Goal: Obtain resource: Obtain resource

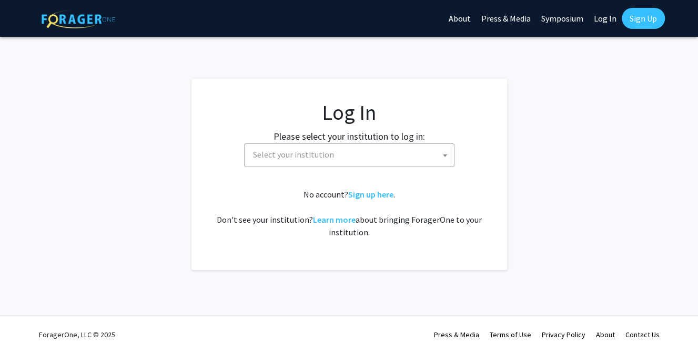
click at [434, 159] on span "Select your institution" at bounding box center [351, 155] width 205 height 22
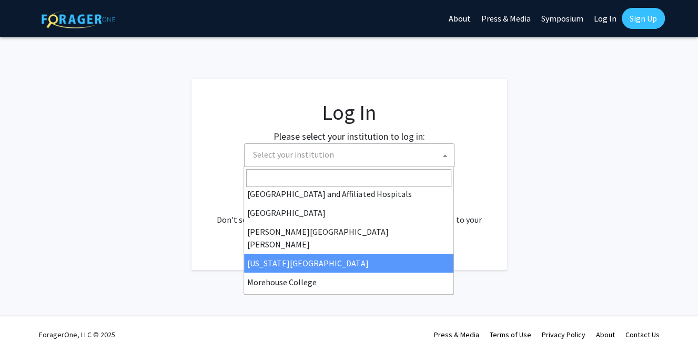
scroll to position [158, 0]
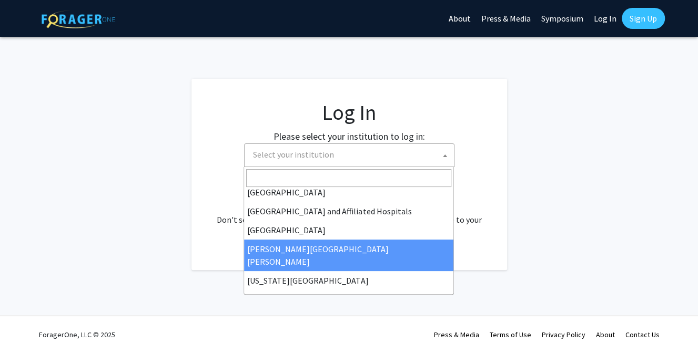
select select "1"
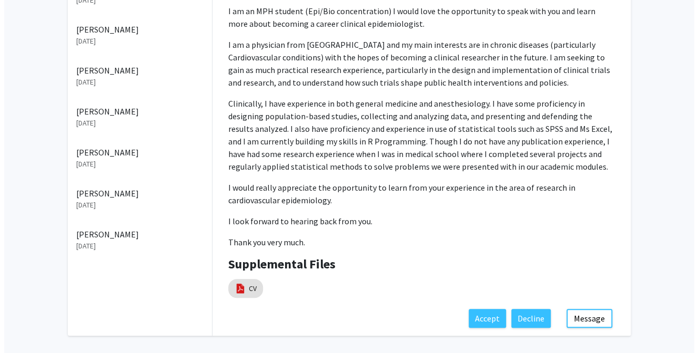
scroll to position [210, 0]
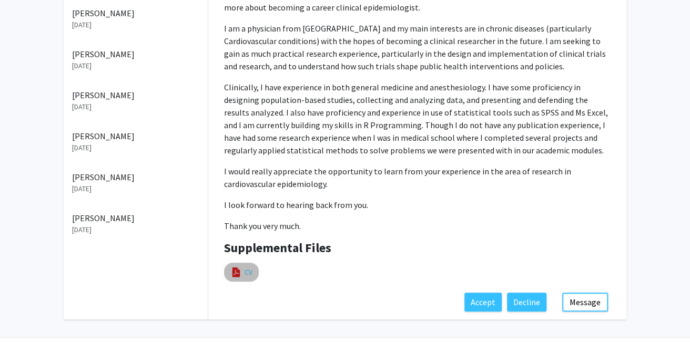
click at [246, 267] on link "CV" at bounding box center [248, 272] width 8 height 11
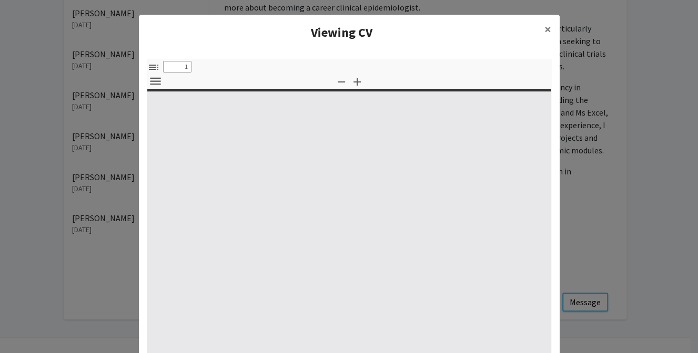
select select "custom"
type input "0"
select select "custom"
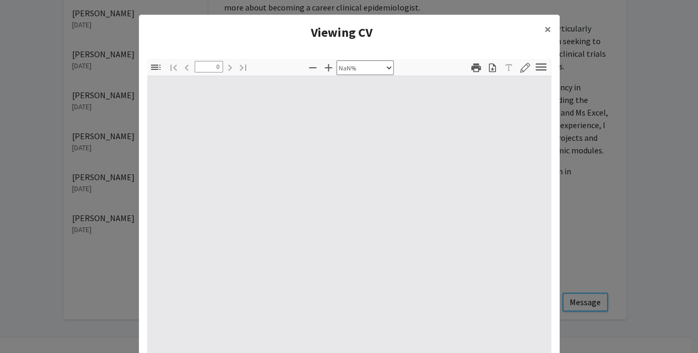
type input "1"
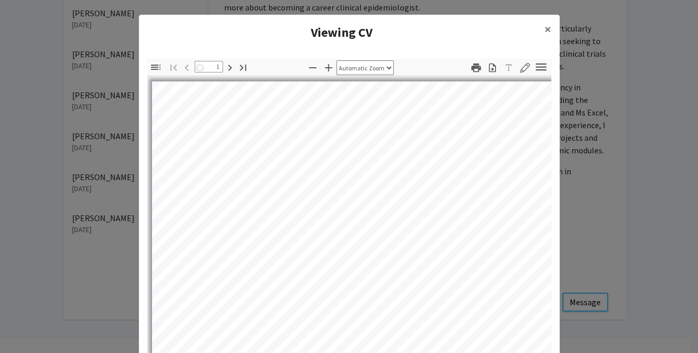
select select "auto"
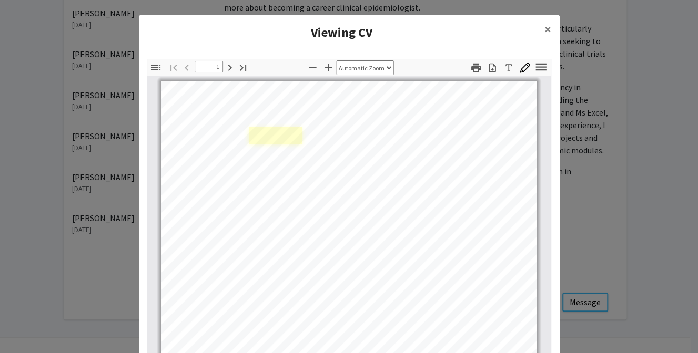
scroll to position [0, 0]
click at [247, 130] on div "Page 1" at bounding box center [349, 324] width 384 height 495
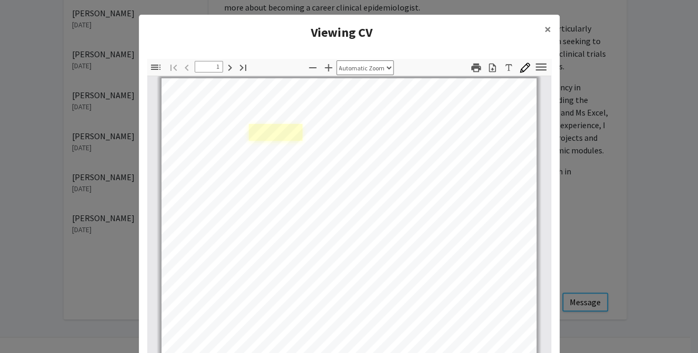
scroll to position [4, 0]
click at [294, 125] on div "Page 1" at bounding box center [349, 320] width 384 height 495
